Goal: Communication & Community: Answer question/provide support

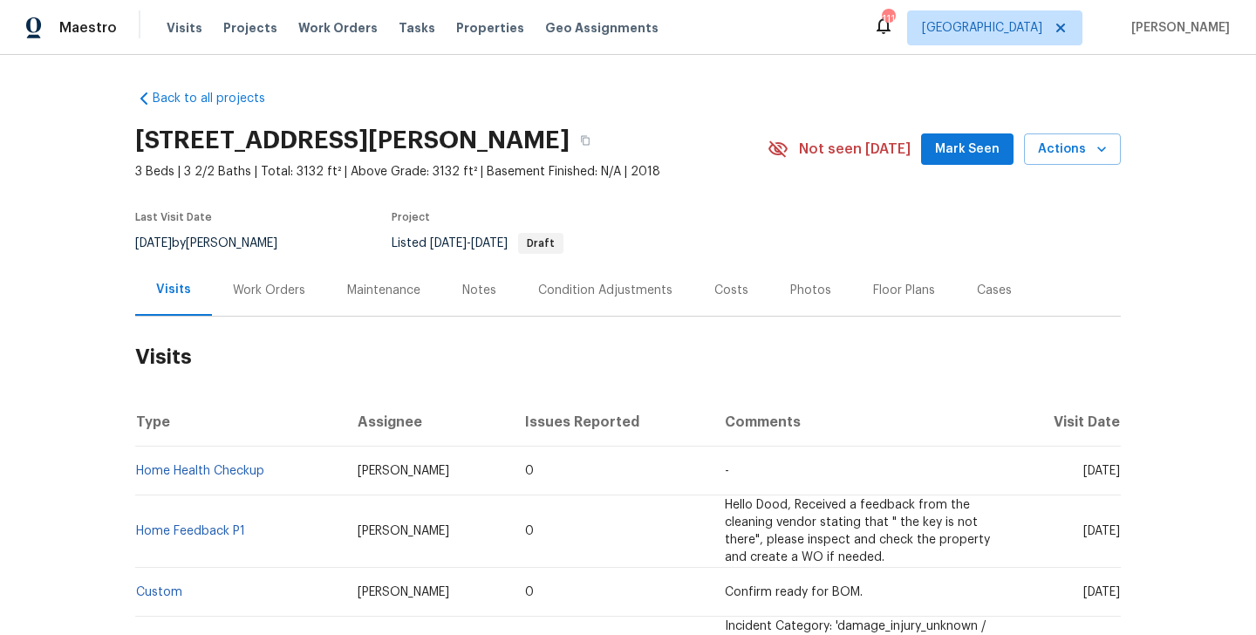
click at [281, 299] on div "Work Orders" at bounding box center [269, 289] width 114 height 51
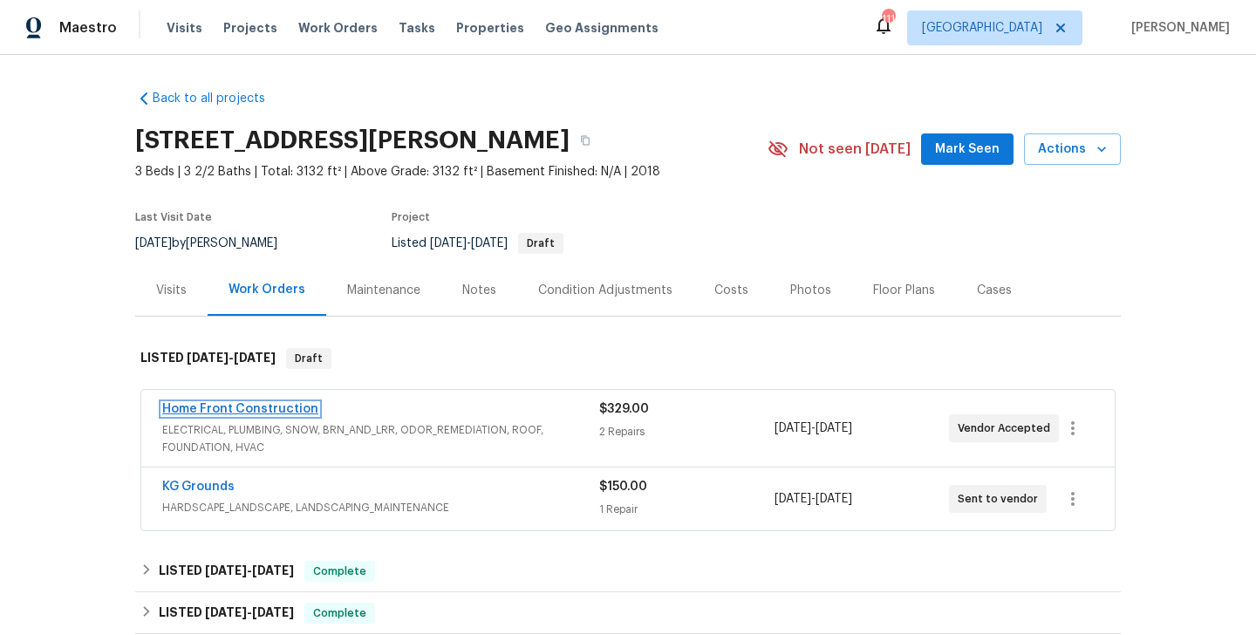
click at [258, 404] on link "Home Front Construction" at bounding box center [240, 409] width 156 height 12
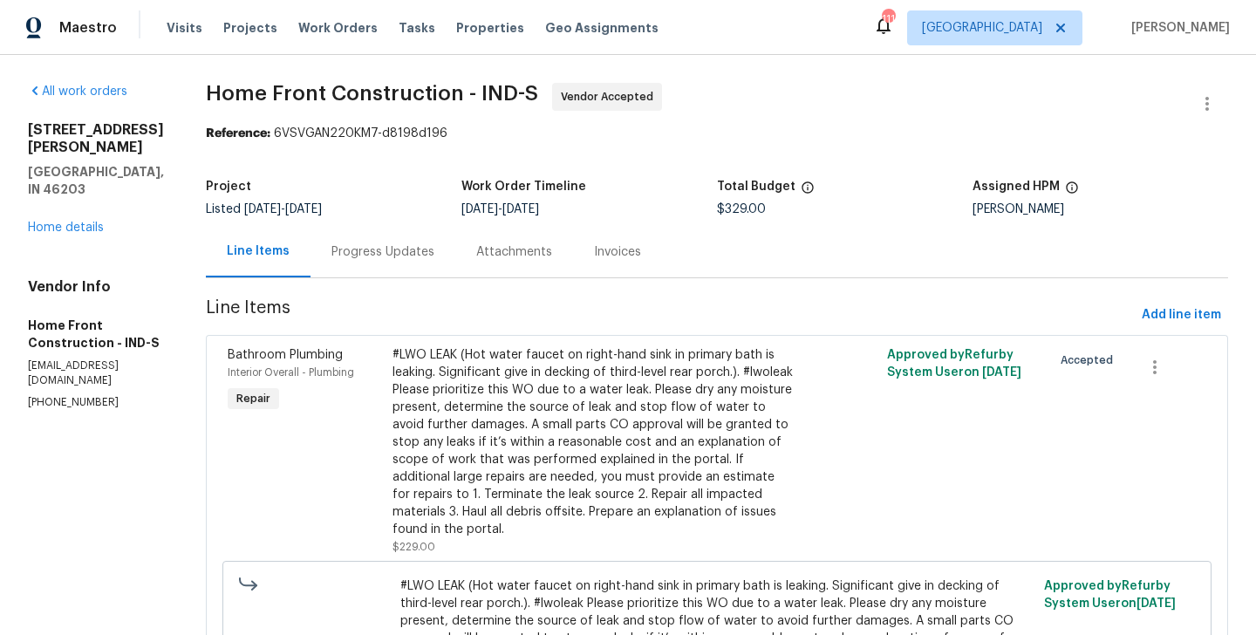
click at [424, 251] on div "Progress Updates" at bounding box center [382, 251] width 103 height 17
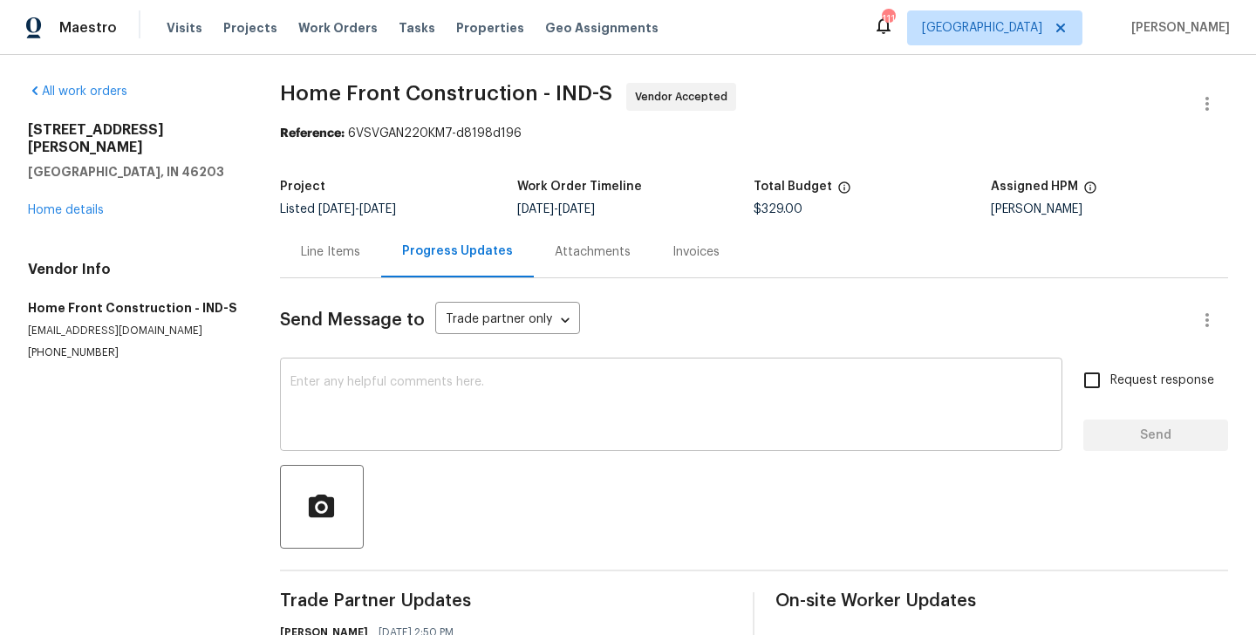
click at [427, 391] on textarea at bounding box center [670, 406] width 761 height 61
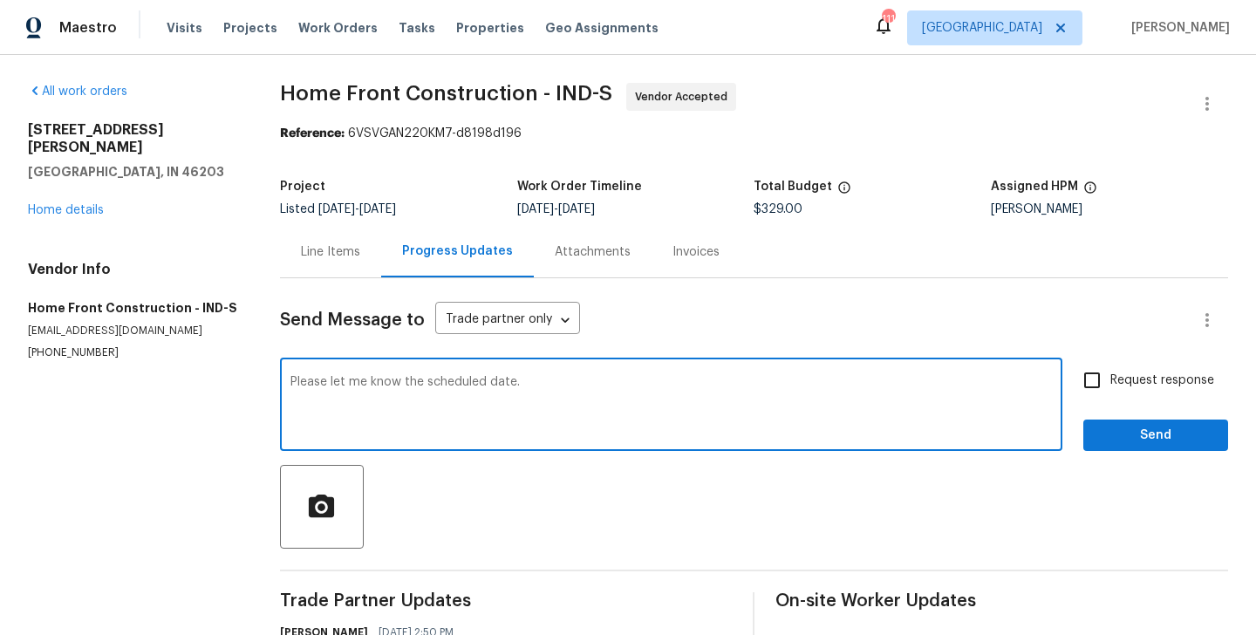
type textarea "Please let me know the scheduled date."
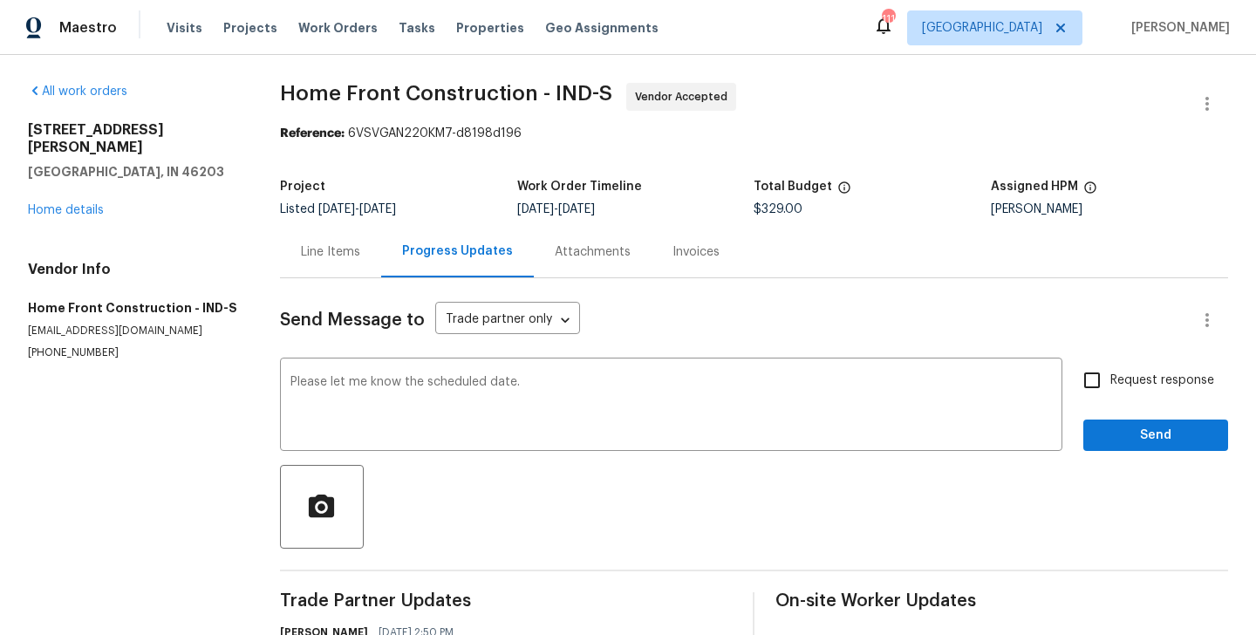
click at [1117, 390] on label "Request response" at bounding box center [1144, 380] width 140 height 37
click at [1110, 390] on input "Request response" at bounding box center [1092, 380] width 37 height 37
checkbox input "true"
click at [1117, 433] on span "Send" at bounding box center [1155, 436] width 117 height 22
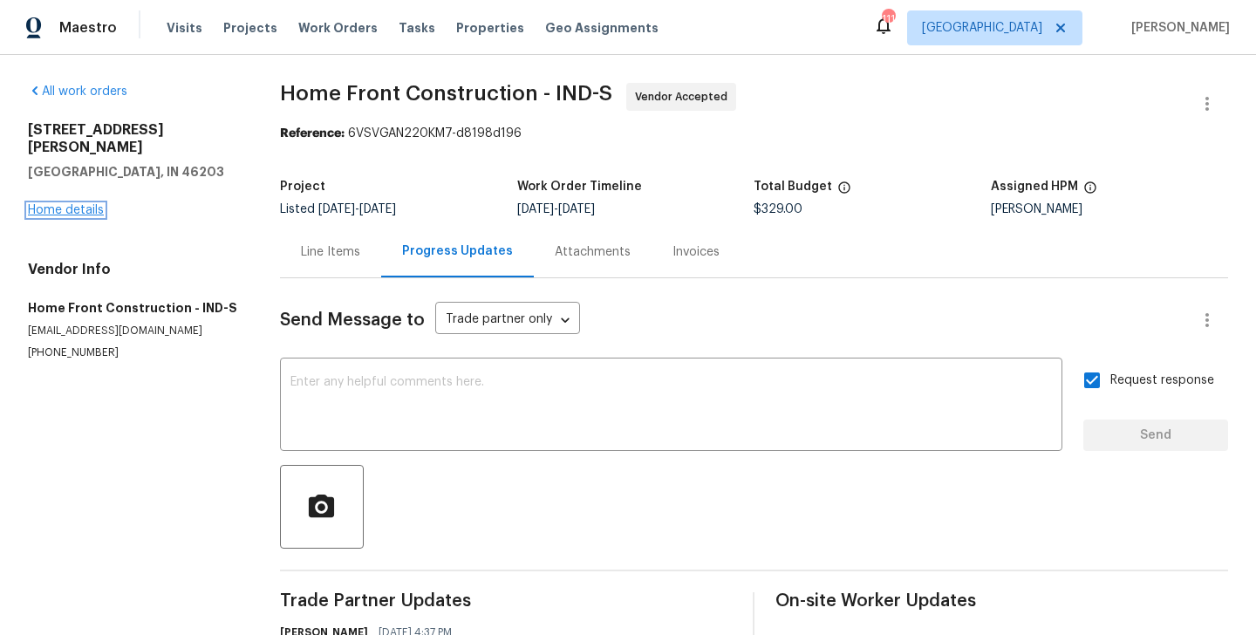
click at [69, 204] on link "Home details" at bounding box center [66, 210] width 76 height 12
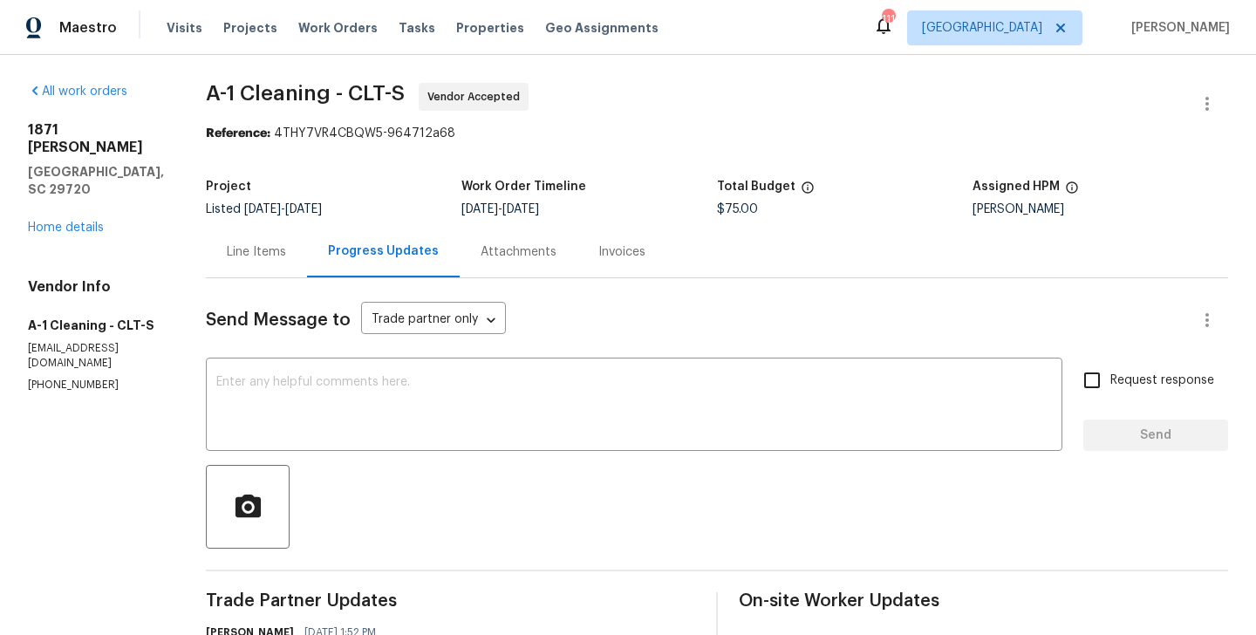
click at [70, 185] on div "[STREET_ADDRESS][PERSON_NAME][PERSON_NAME] Home details" at bounding box center [96, 178] width 136 height 115
click at [78, 222] on link "Home details" at bounding box center [66, 228] width 76 height 12
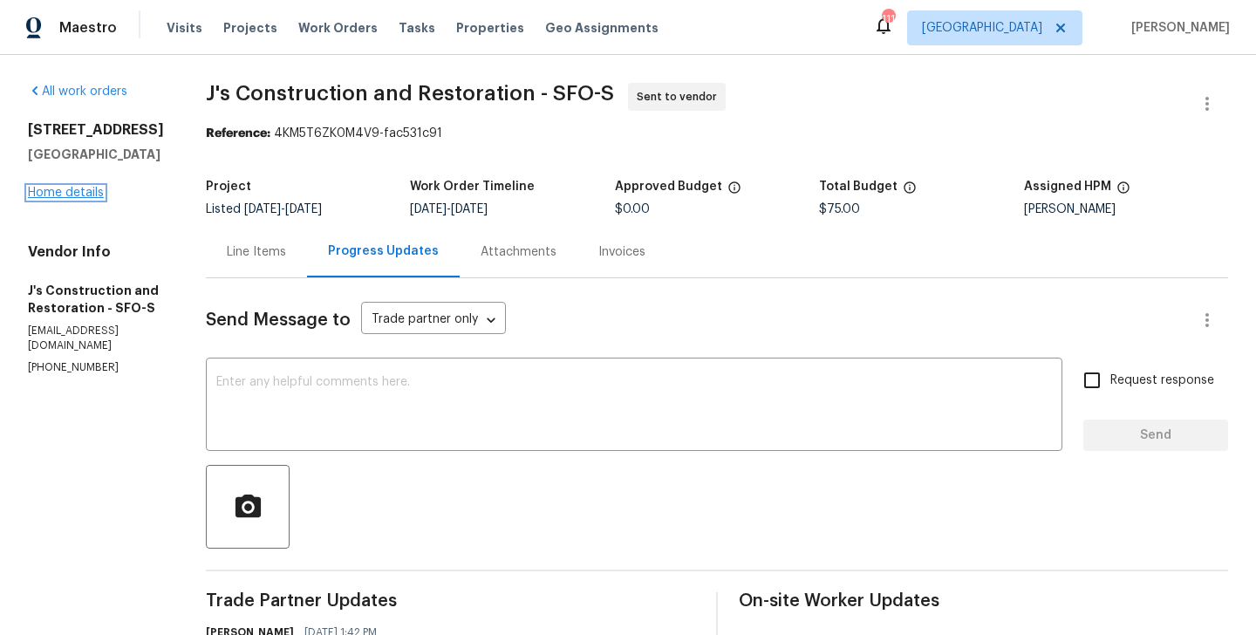
click at [96, 195] on link "Home details" at bounding box center [66, 193] width 76 height 12
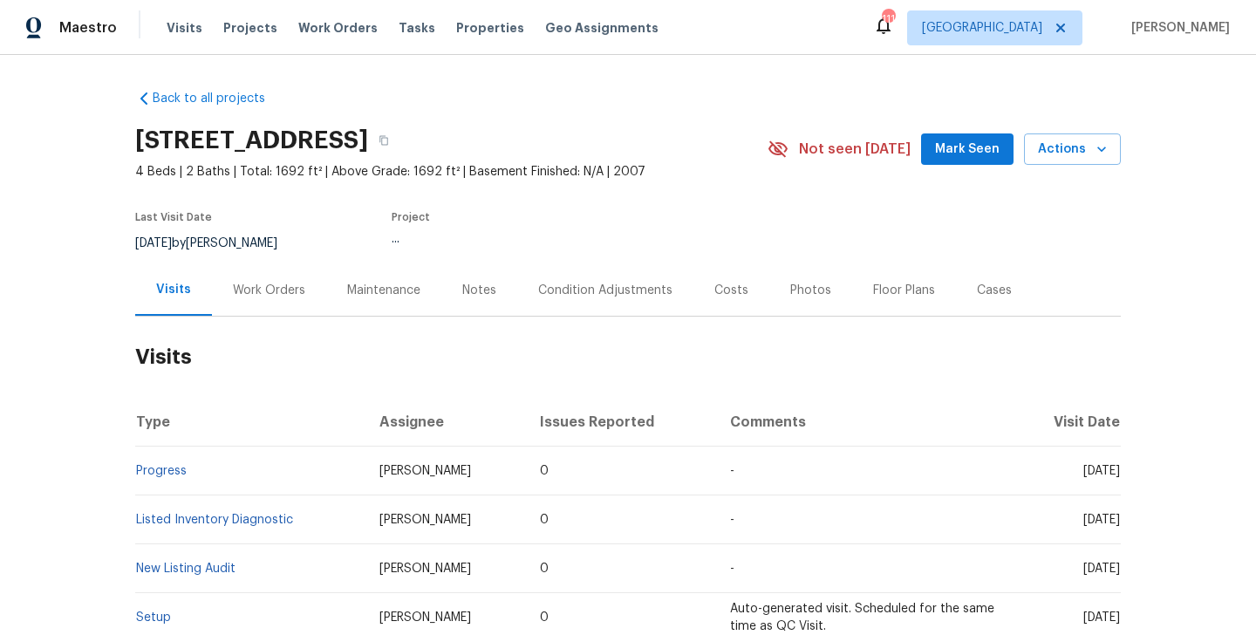
click at [273, 287] on div "Work Orders" at bounding box center [269, 290] width 72 height 17
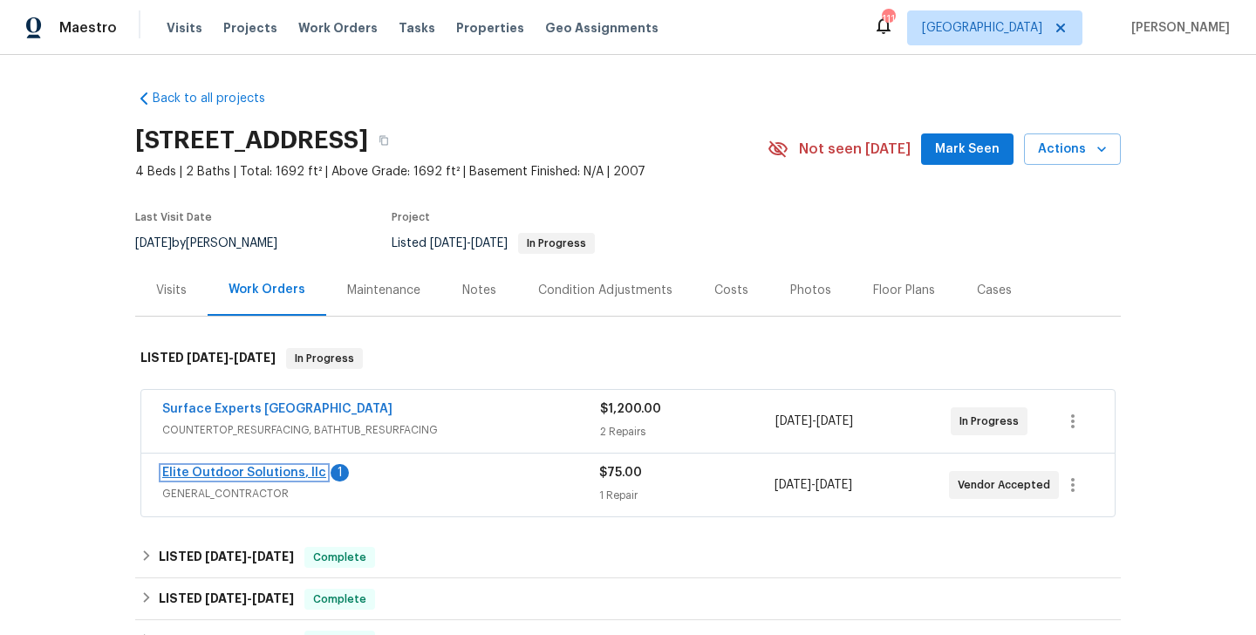
click at [291, 469] on link "Elite Outdoor Solutions, llc" at bounding box center [244, 473] width 164 height 12
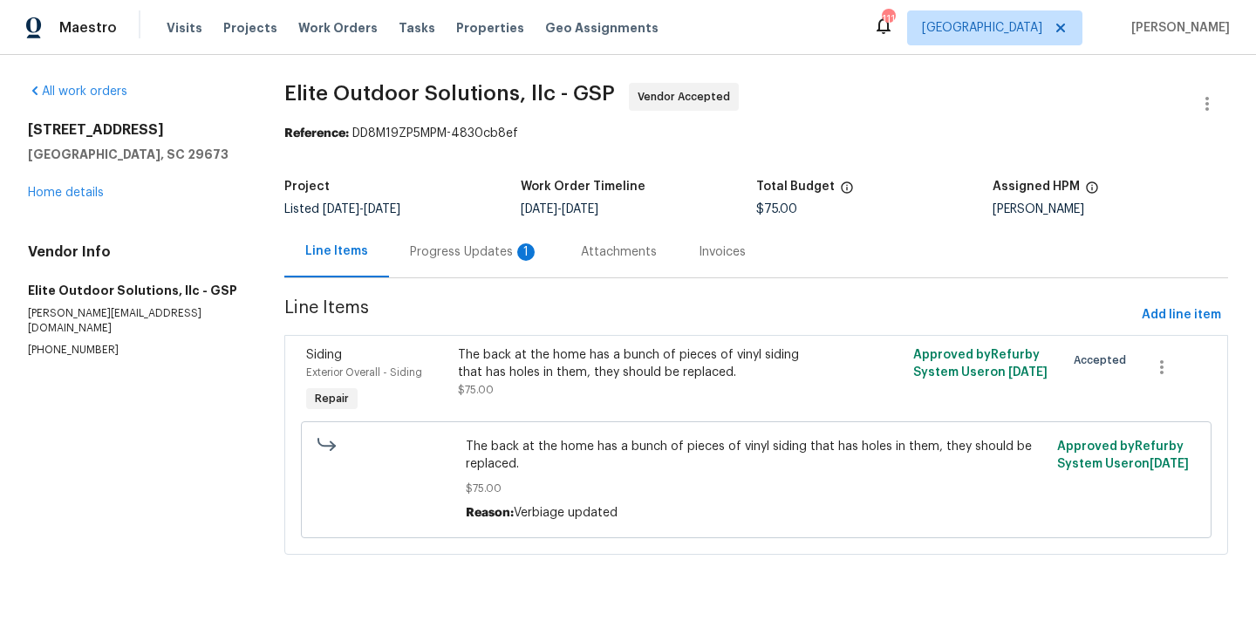
click at [434, 241] on div "Progress Updates 1" at bounding box center [474, 251] width 171 height 51
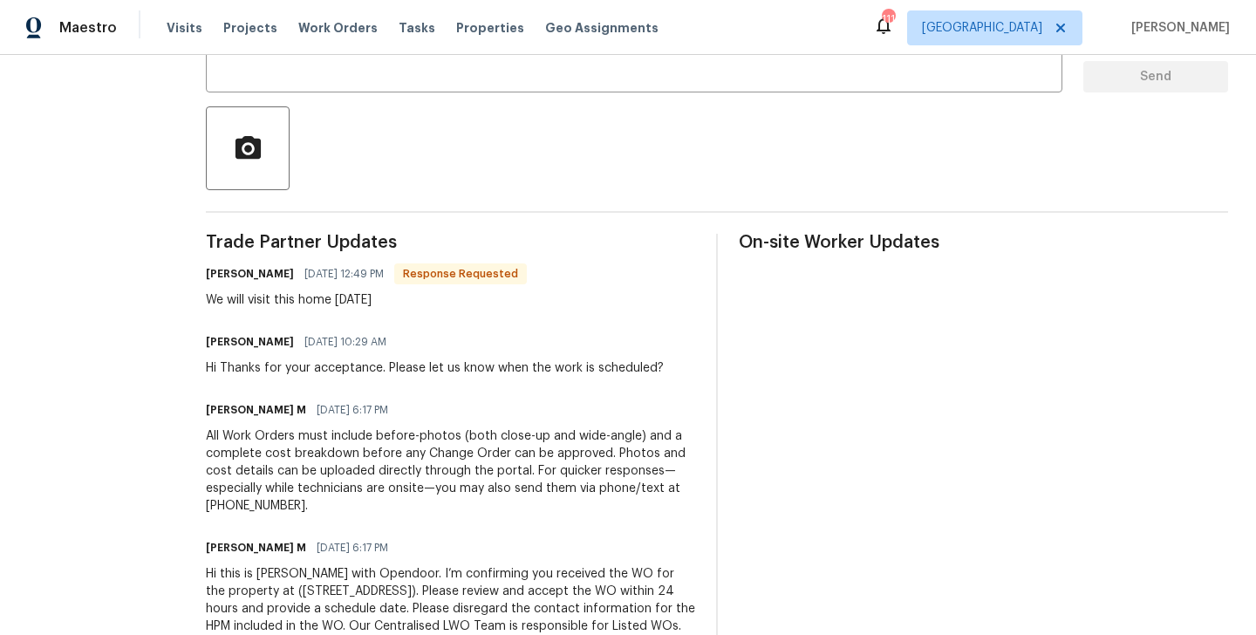
scroll to position [338, 0]
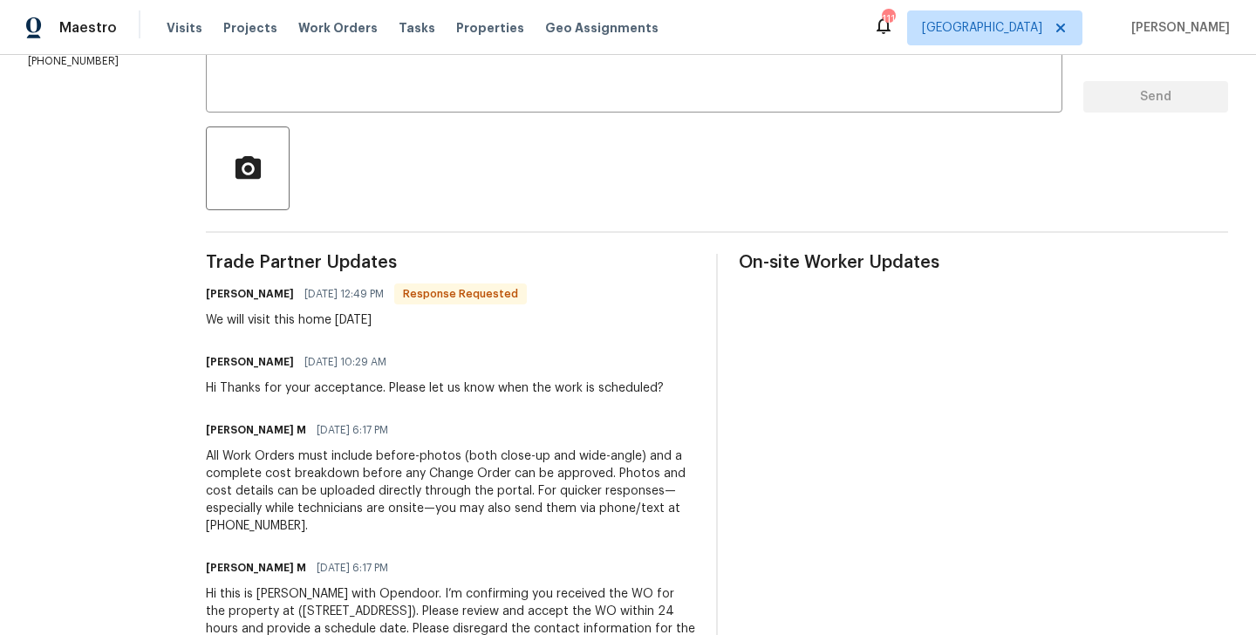
click at [212, 297] on h6 "Walter Arriola" at bounding box center [250, 293] width 88 height 17
copy h6 "Walter"
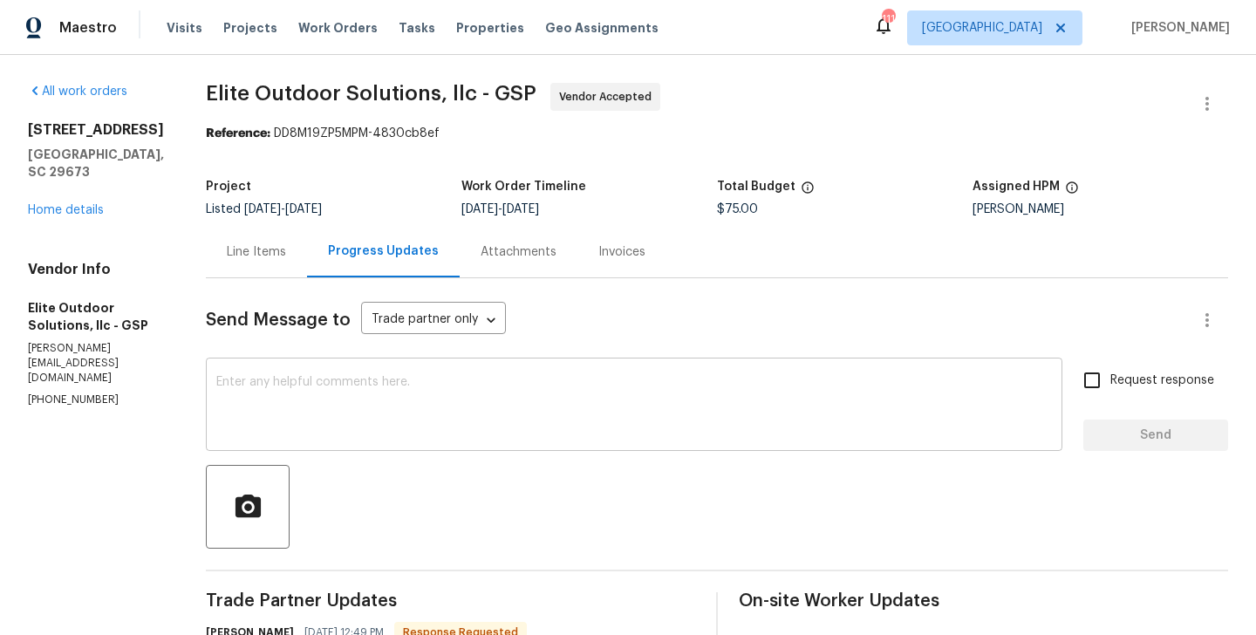
click at [252, 431] on textarea at bounding box center [633, 406] width 835 height 61
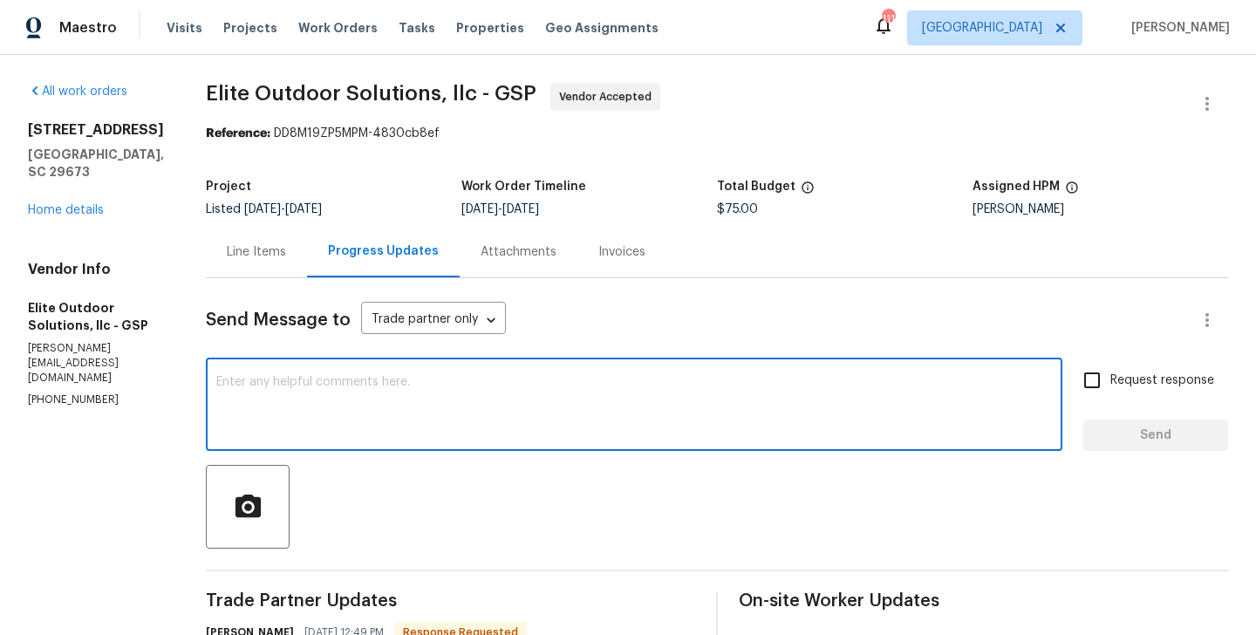
paste textarea "Walter"
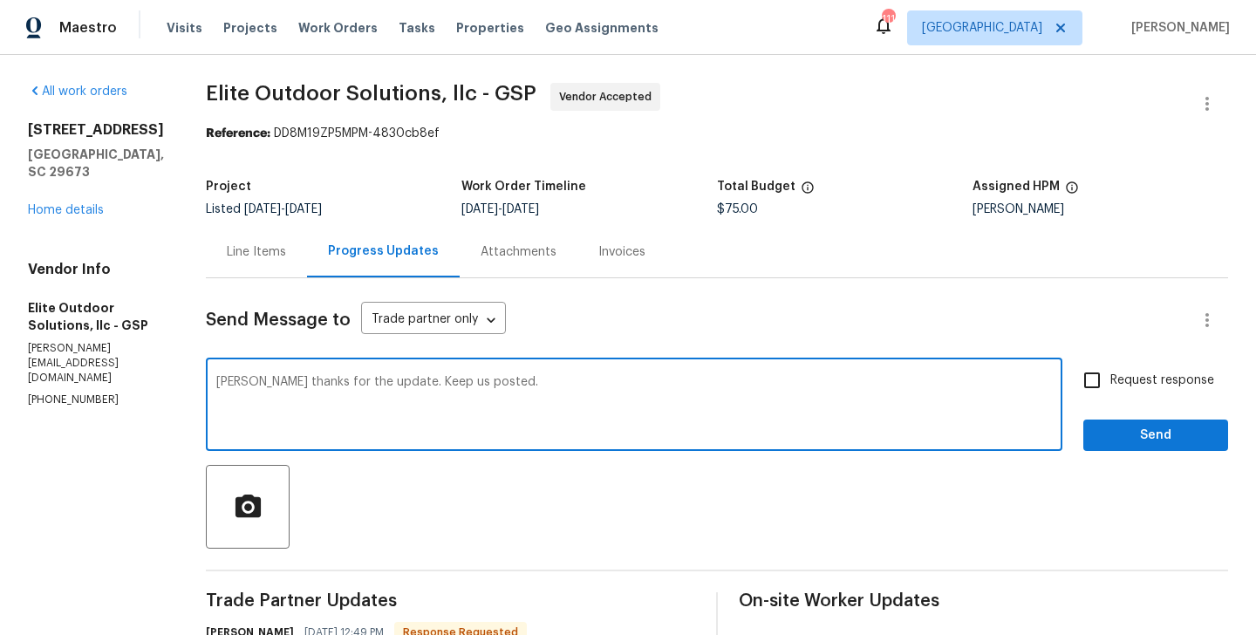
type textarea "Walter thanks for the update. Keep us posted."
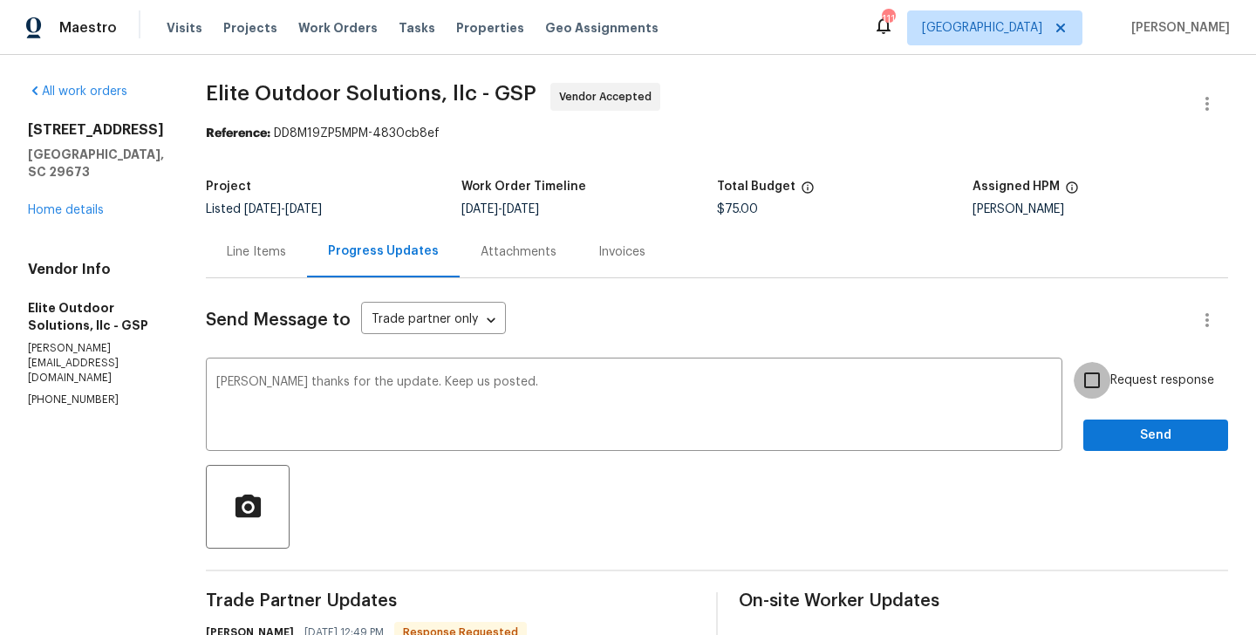
click at [1104, 384] on input "Request response" at bounding box center [1092, 380] width 37 height 37
checkbox input "true"
click at [1108, 422] on button "Send" at bounding box center [1155, 435] width 145 height 32
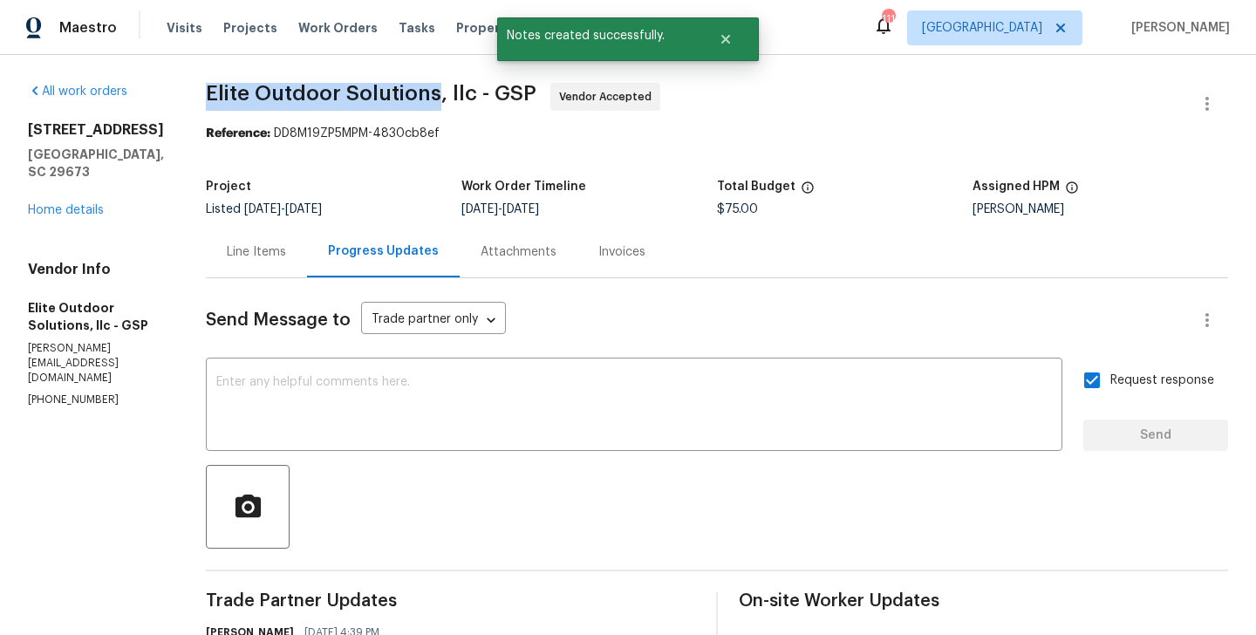
drag, startPoint x: 201, startPoint y: 96, endPoint x: 428, endPoint y: 94, distance: 227.6
click at [428, 94] on span "Elite Outdoor Solutions, llc - GSP" at bounding box center [371, 93] width 331 height 21
copy span "Elite Outdoor Solutions"
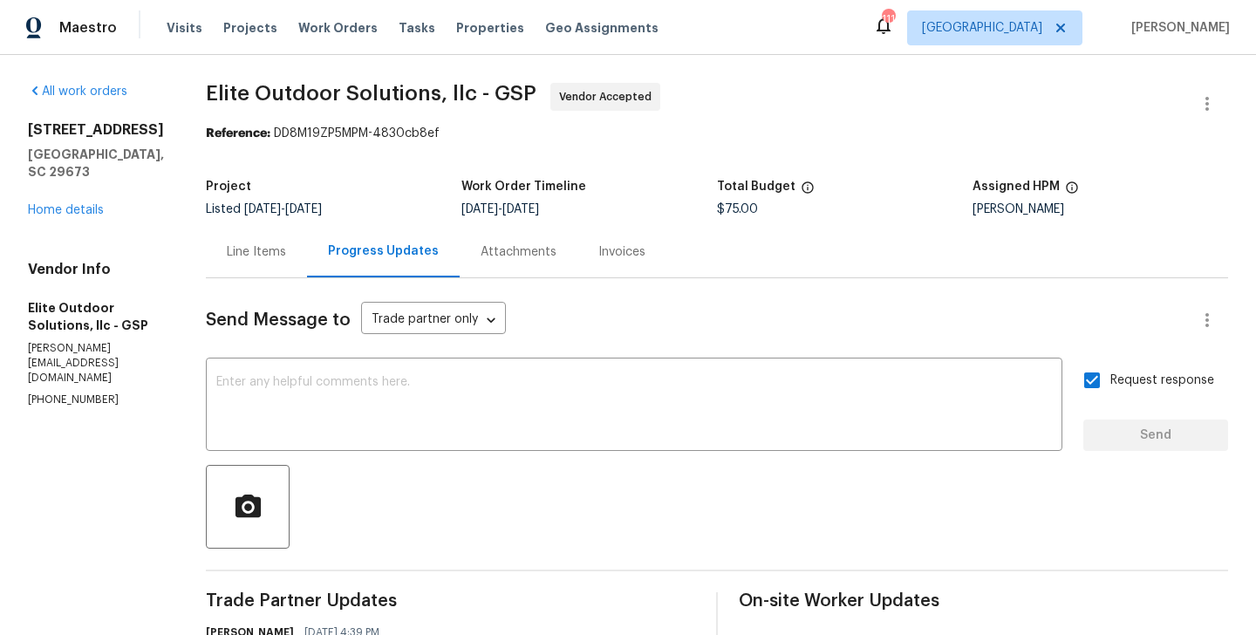
click at [82, 183] on div "6 Elmsford Ct Piedmont, SC 29673 Home details" at bounding box center [96, 170] width 136 height 98
click at [81, 204] on link "Home details" at bounding box center [66, 210] width 76 height 12
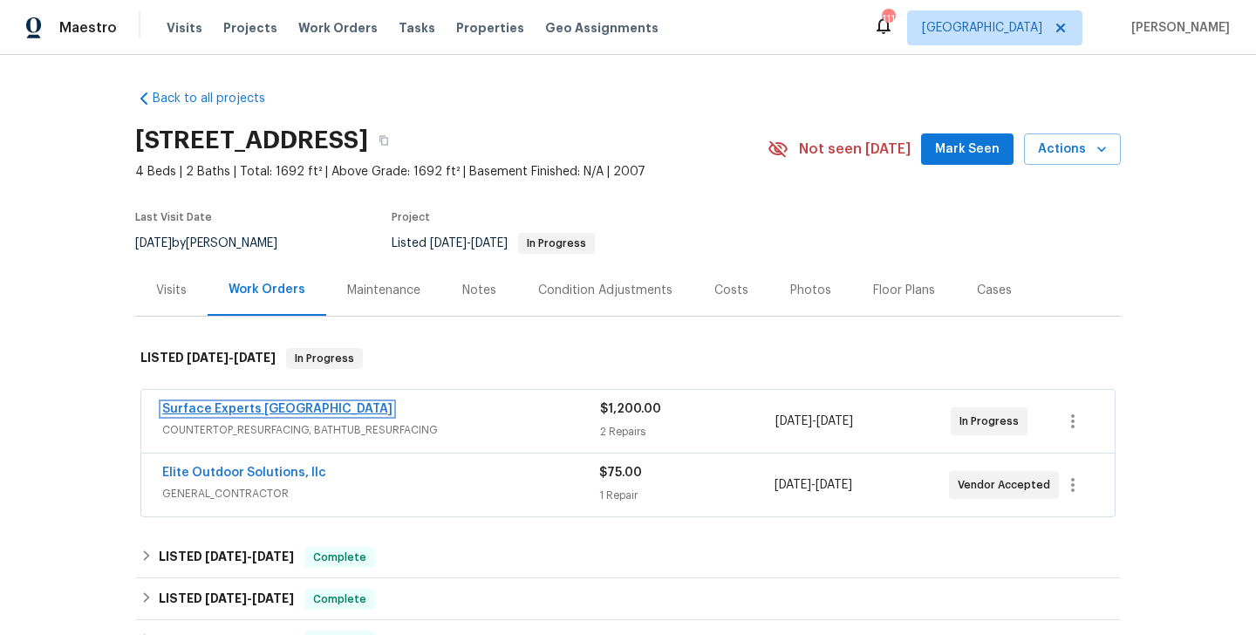
click at [256, 408] on link "Surface Experts Greenville" at bounding box center [277, 409] width 230 height 12
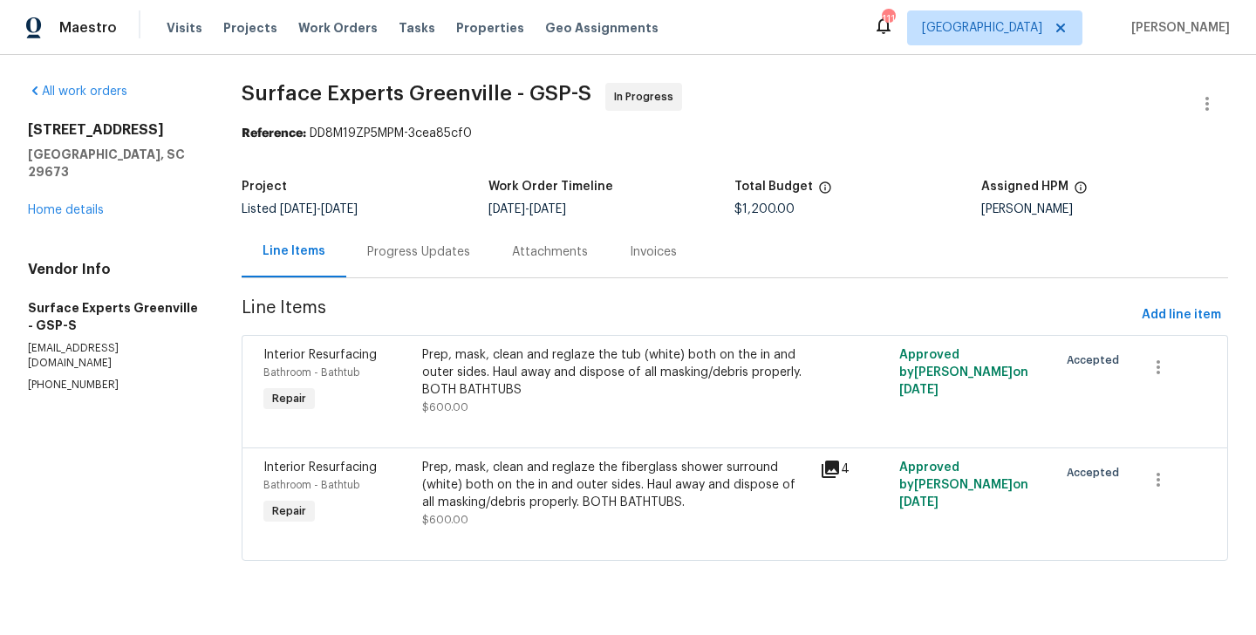
click at [422, 261] on div "Progress Updates" at bounding box center [418, 251] width 145 height 51
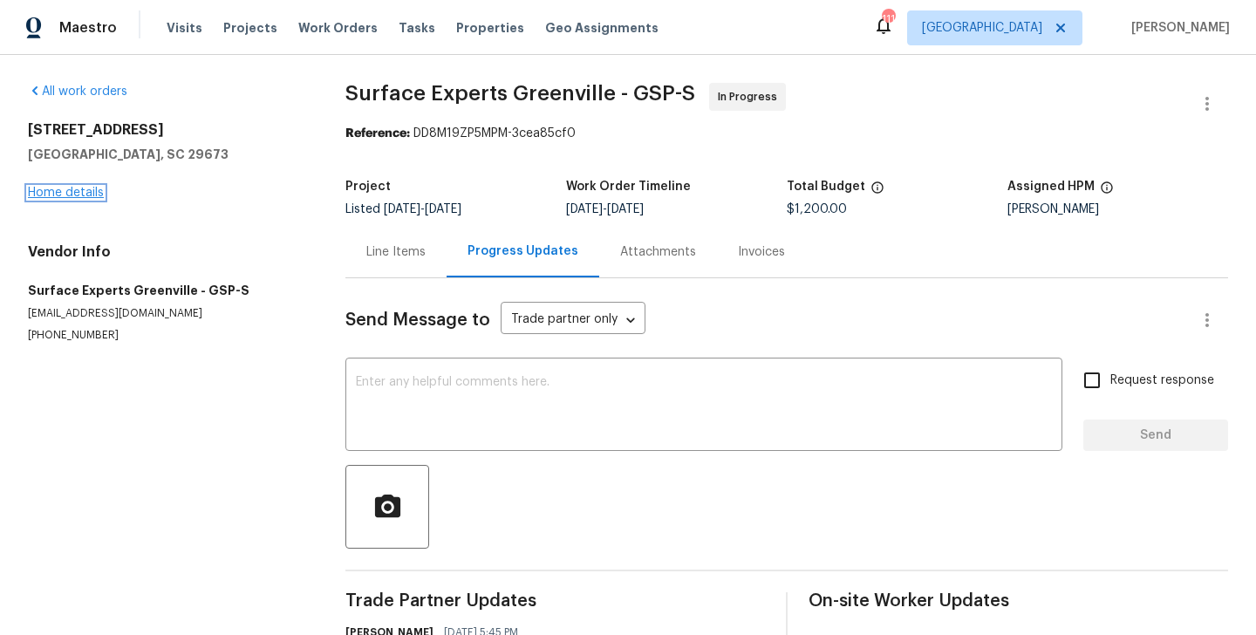
click at [91, 194] on link "Home details" at bounding box center [66, 193] width 76 height 12
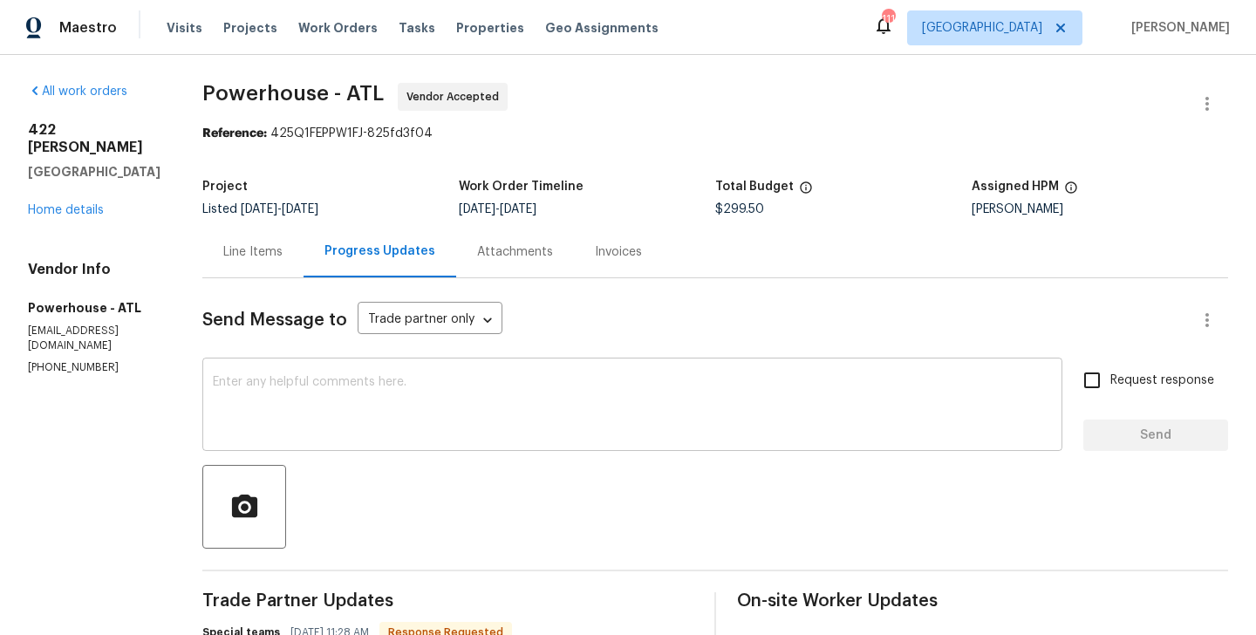
scroll to position [232, 0]
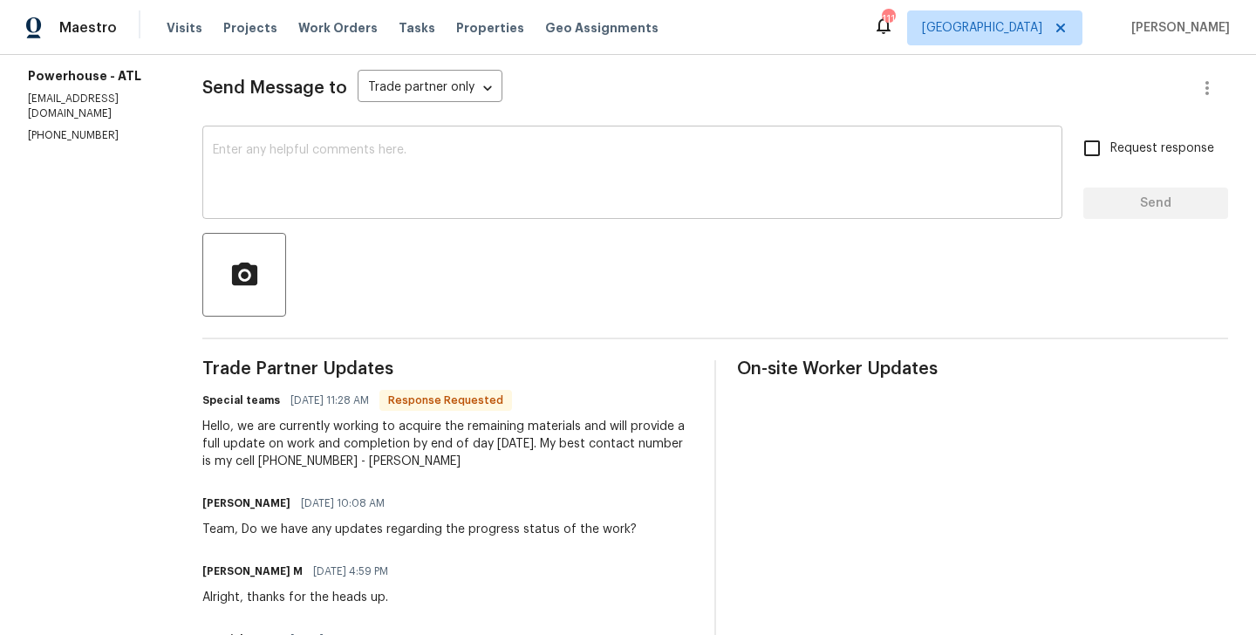
click at [333, 169] on textarea at bounding box center [632, 174] width 839 height 61
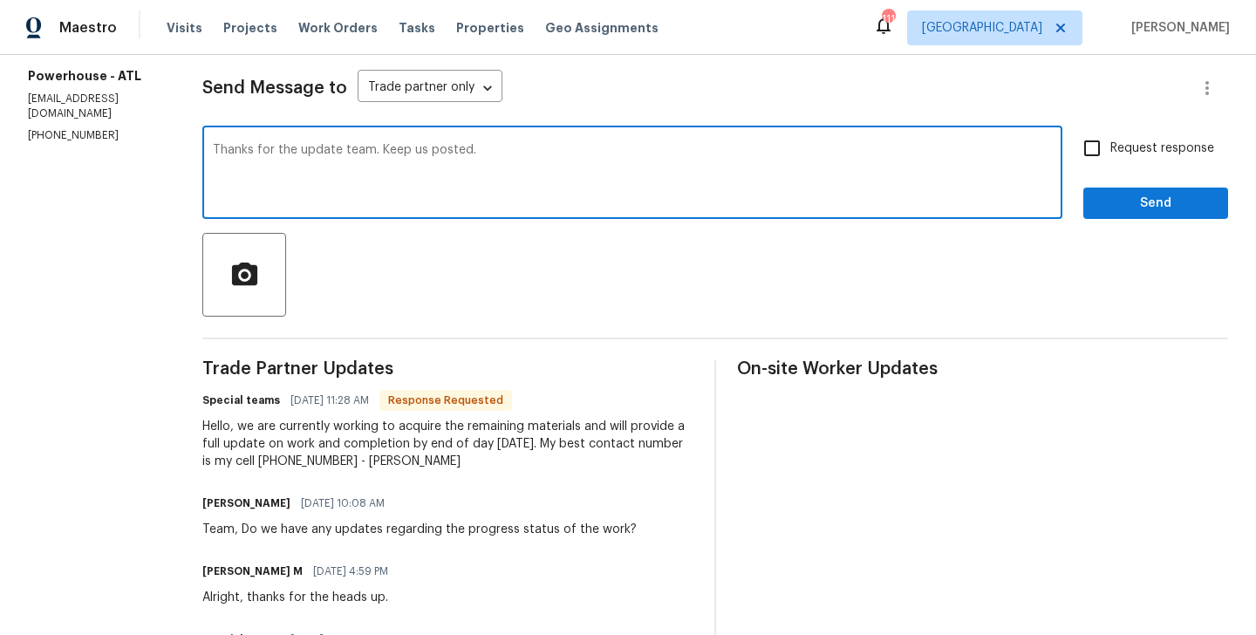
type textarea "Thanks for the update team. Keep us posted."
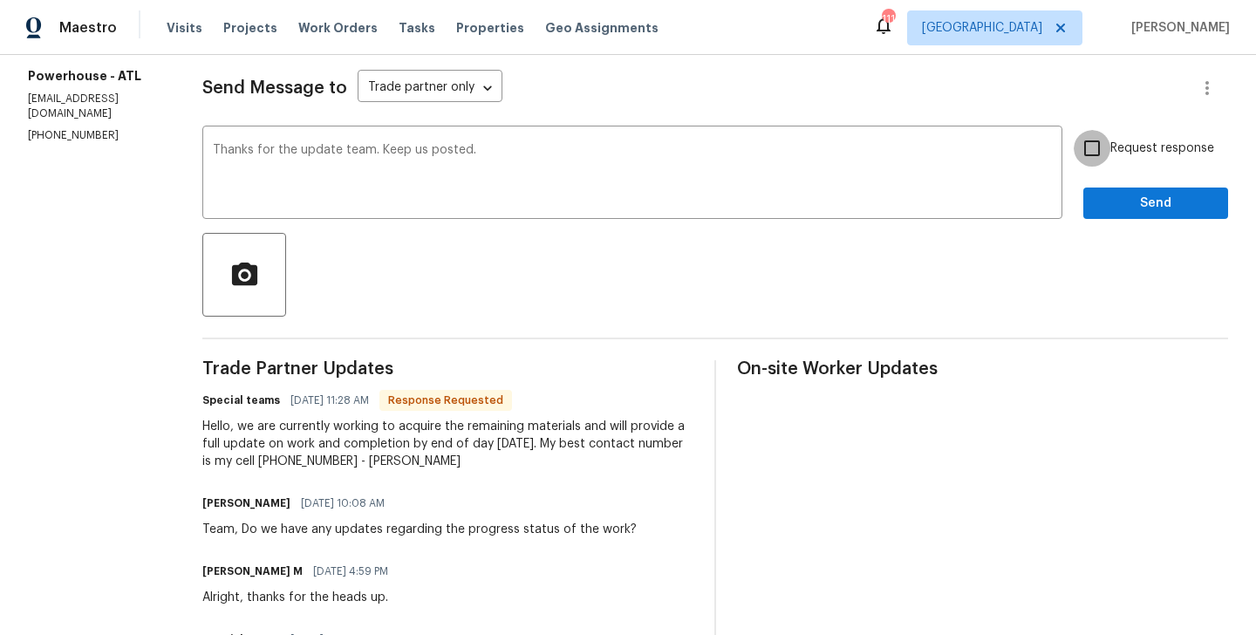
click at [1098, 149] on input "Request response" at bounding box center [1092, 148] width 37 height 37
checkbox input "true"
click at [1098, 202] on span "Send" at bounding box center [1155, 204] width 117 height 22
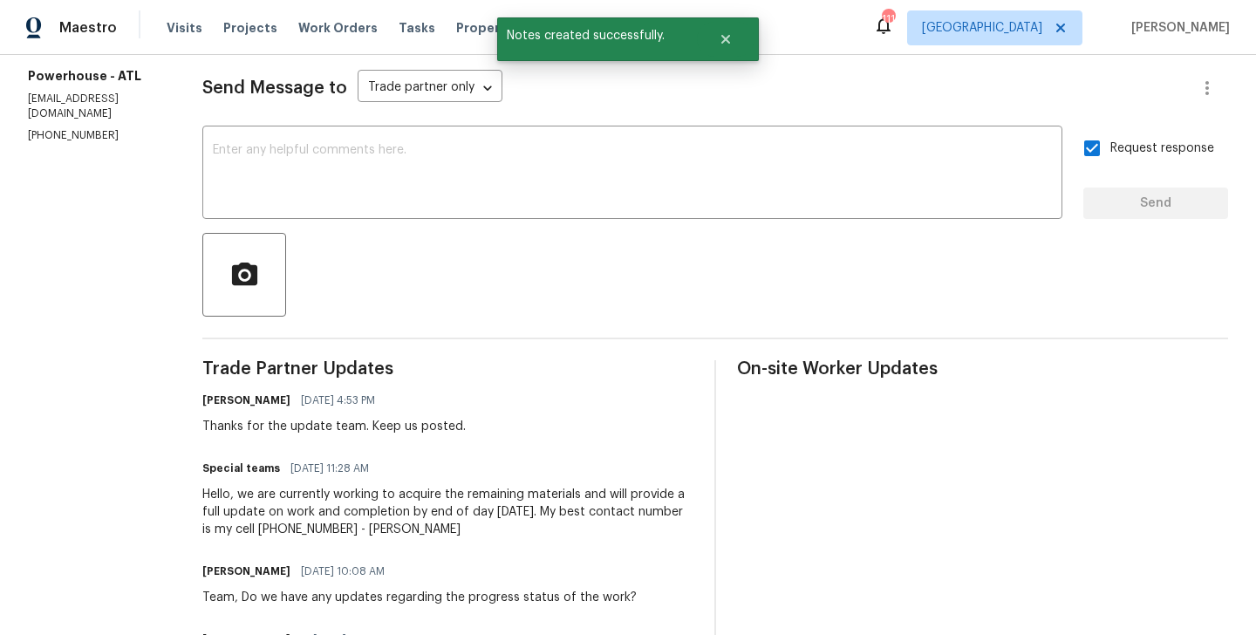
scroll to position [0, 0]
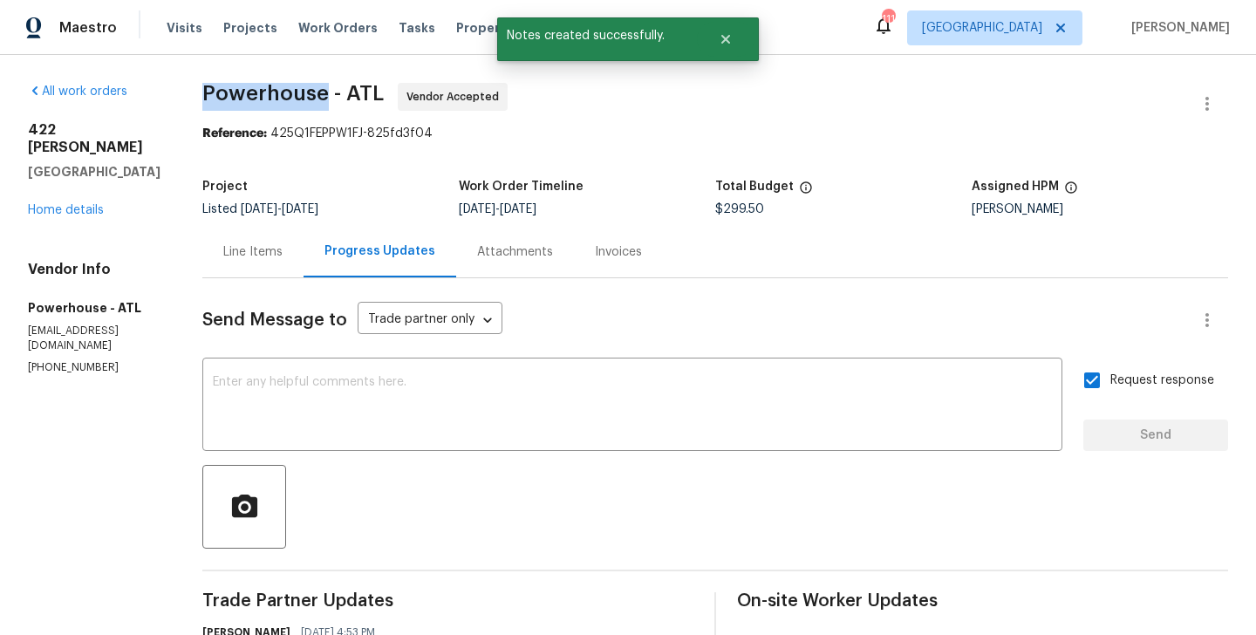
drag, startPoint x: 256, startPoint y: 97, endPoint x: 380, endPoint y: 99, distance: 123.9
copy span "Powerhouse"
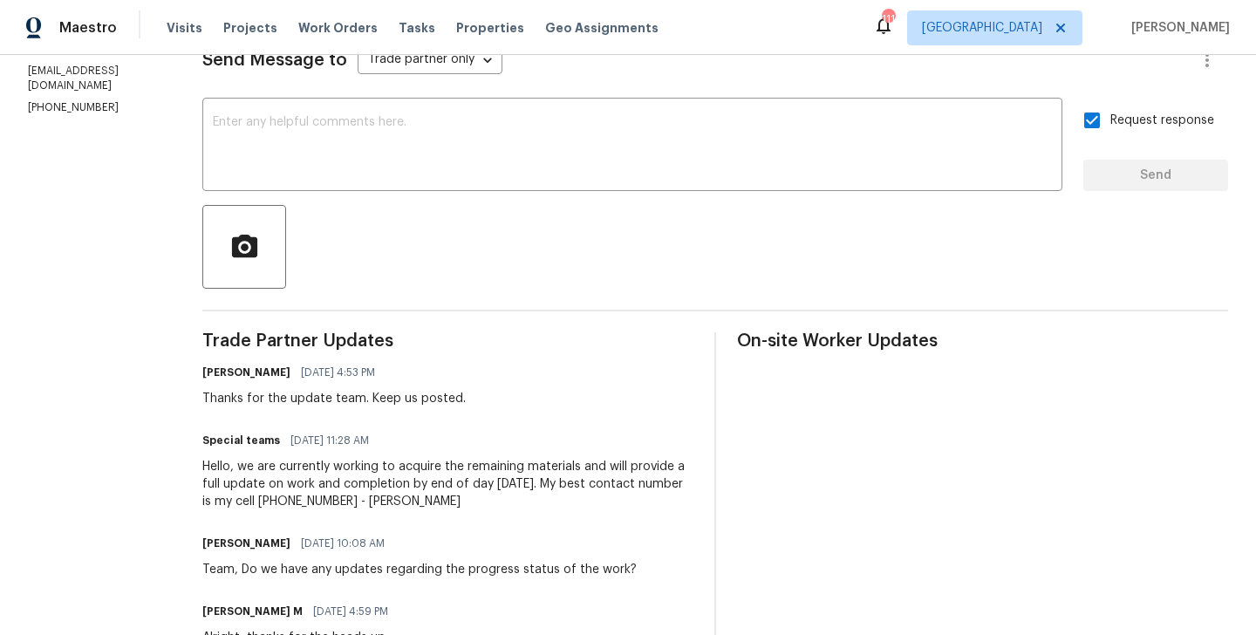
scroll to position [305, 0]
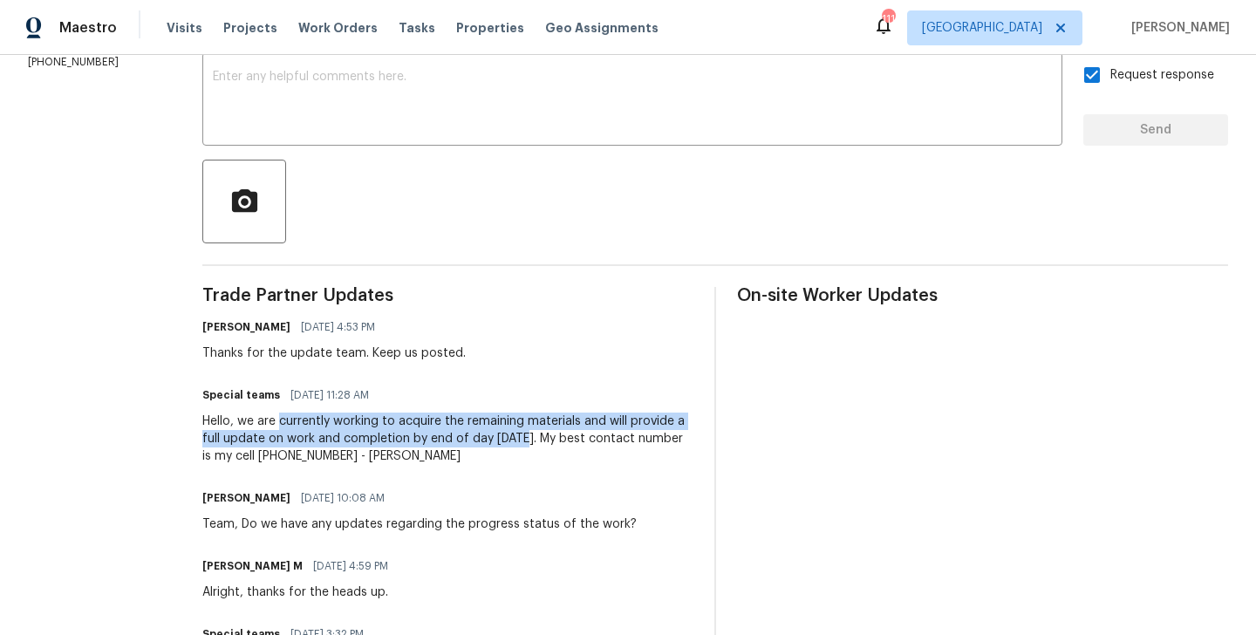
drag, startPoint x: 335, startPoint y: 424, endPoint x: 636, endPoint y: 438, distance: 301.2
click at [636, 438] on div "Hello, we are currently working to acquire the remaining materials and will pro…" at bounding box center [447, 438] width 491 height 52
copy div "currently working to acquire the remaining materials and will provide a full up…"
